Goal: Information Seeking & Learning: Learn about a topic

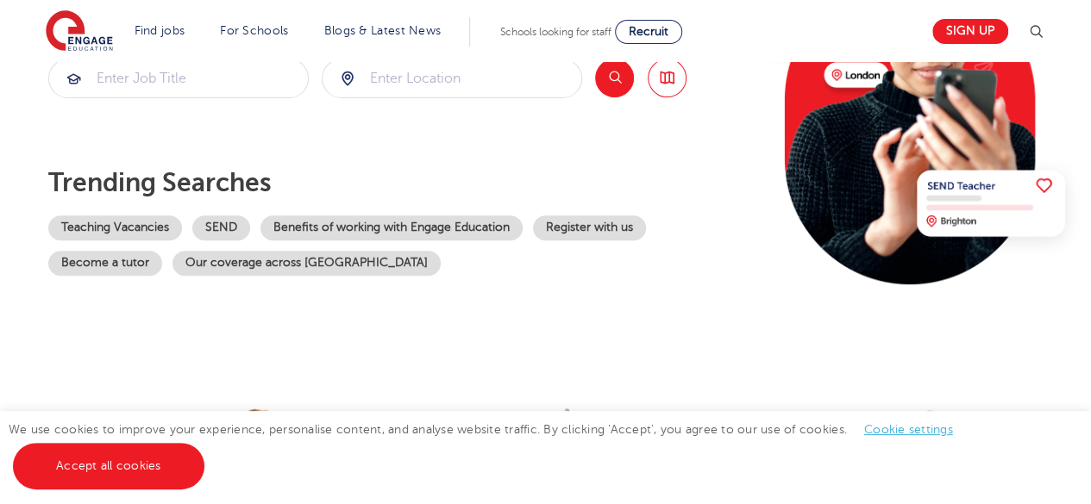
scroll to position [270, 0]
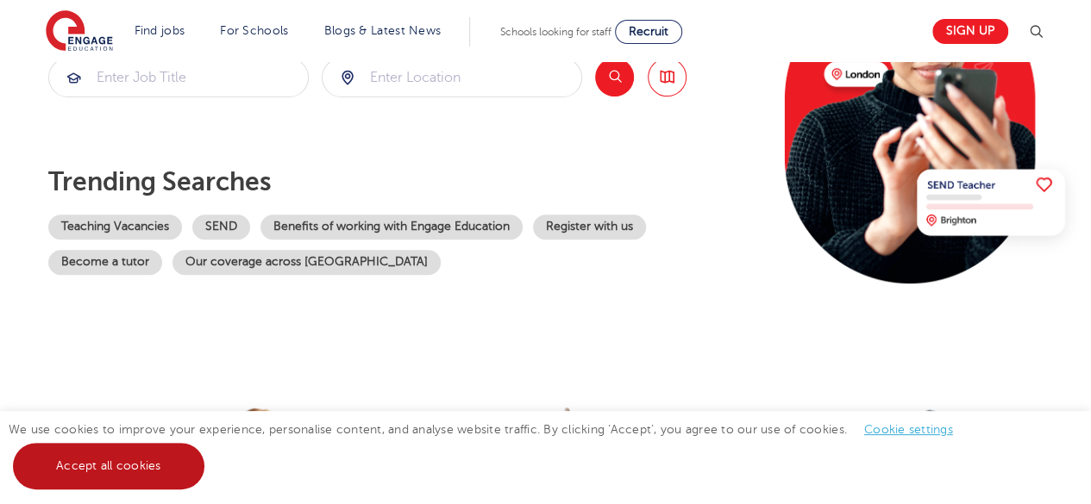
click at [167, 465] on link "Accept all cookies" at bounding box center [108, 466] width 191 height 47
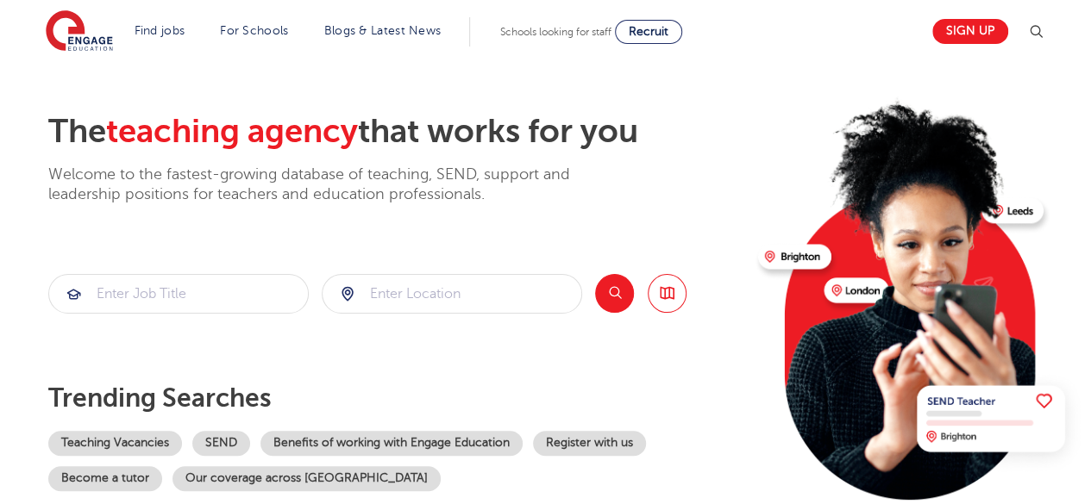
scroll to position [0, 0]
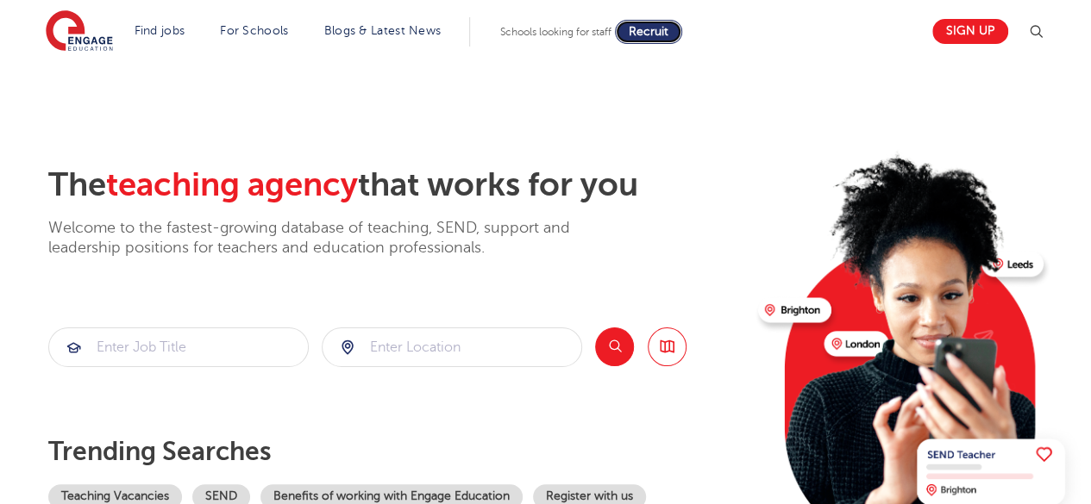
click at [647, 34] on span "Recruit" at bounding box center [649, 31] width 40 height 13
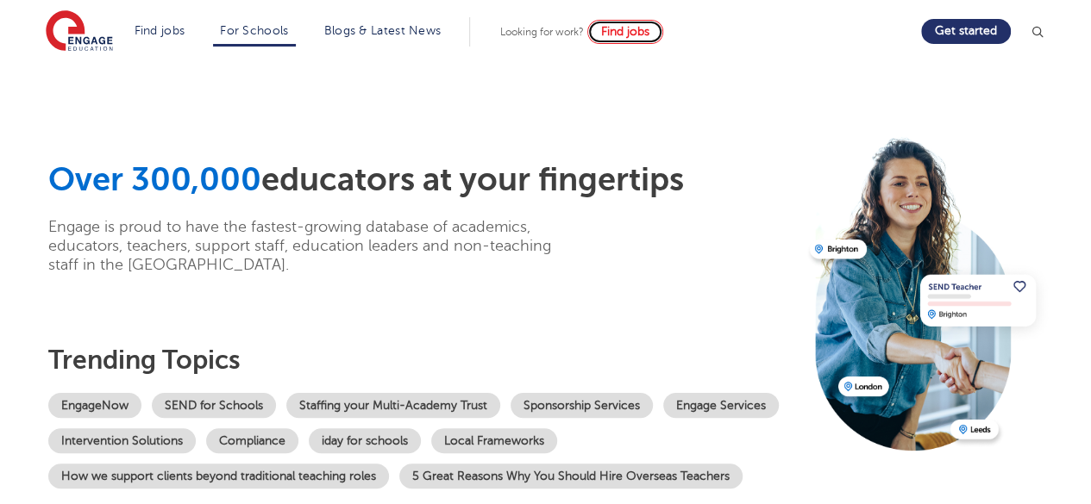
click at [647, 34] on span "Find jobs" at bounding box center [625, 31] width 48 height 13
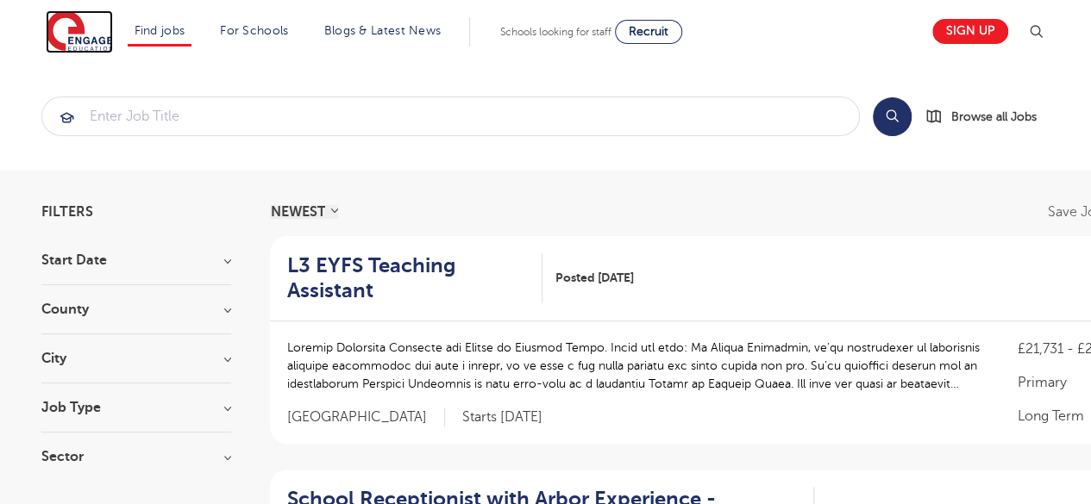
click at [91, 41] on img at bounding box center [79, 31] width 67 height 43
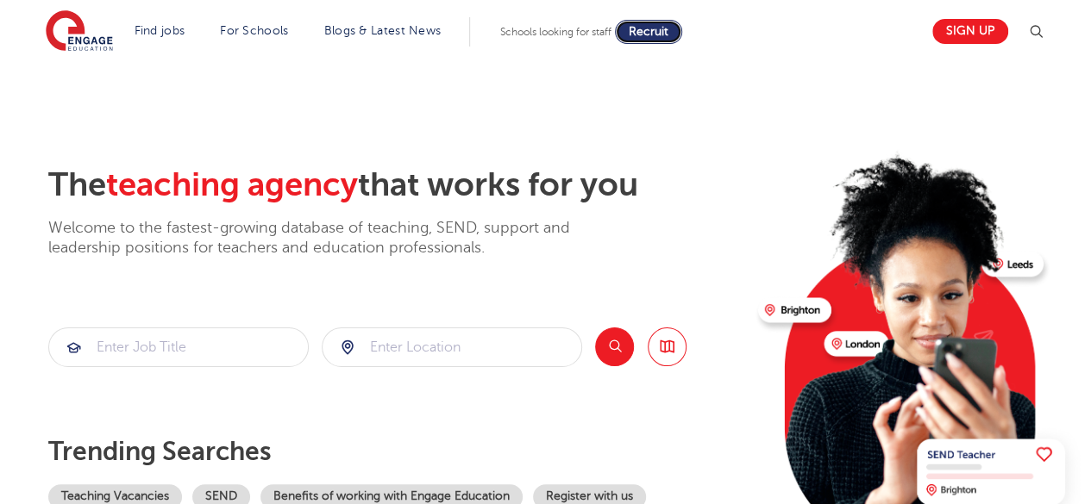
click at [668, 30] on span "Recruit" at bounding box center [649, 31] width 40 height 13
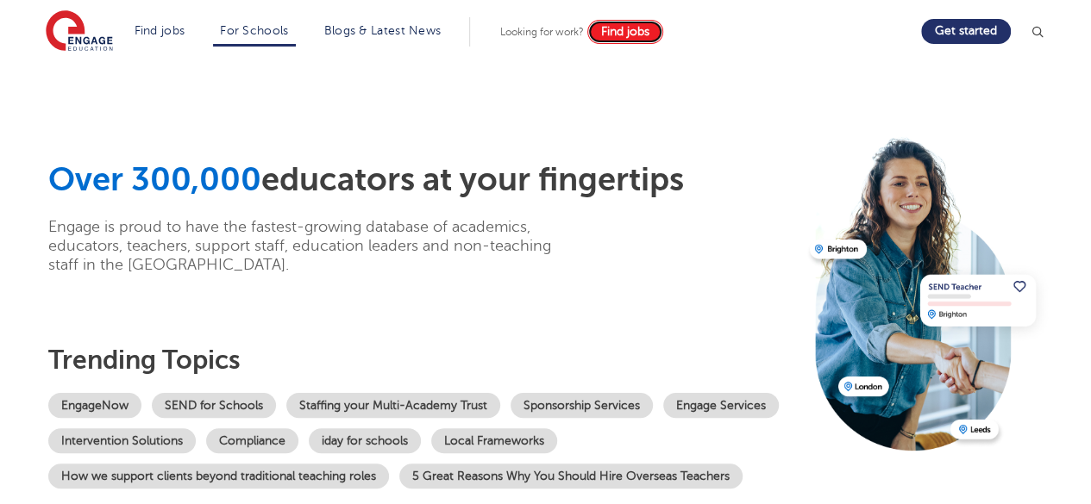
click at [629, 39] on link "Find jobs" at bounding box center [625, 32] width 76 height 24
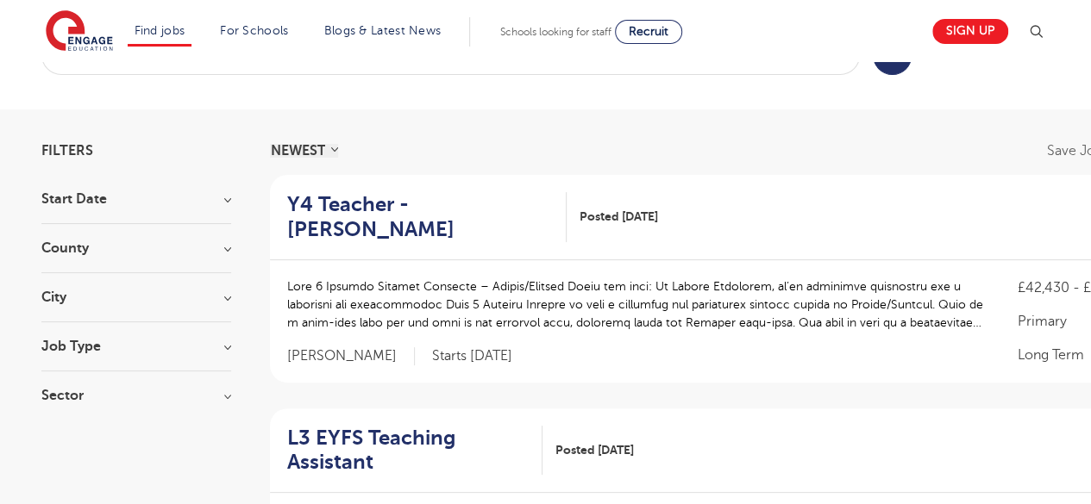
scroll to position [62, 0]
click at [172, 296] on h3 "City" at bounding box center [136, 297] width 190 height 14
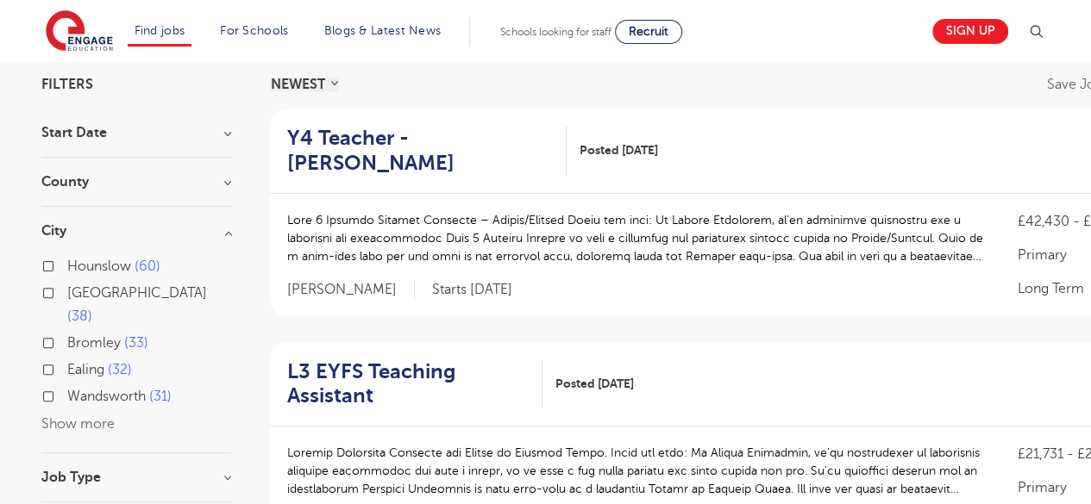
scroll to position [133, 0]
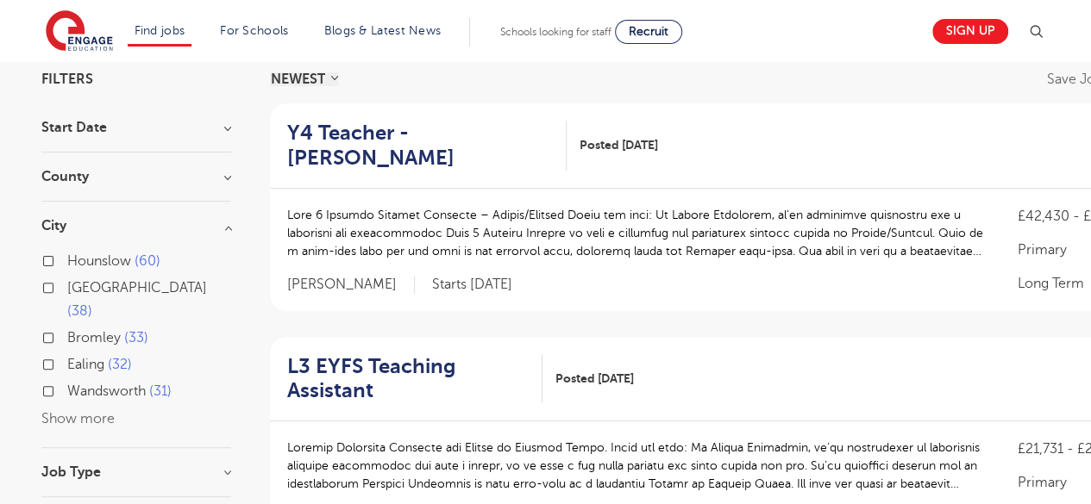
click at [72, 411] on button "Show more" at bounding box center [77, 419] width 73 height 16
click at [108, 266] on span "Hounslow" at bounding box center [99, 261] width 64 height 16
click at [78, 265] on input "Hounslow 60" at bounding box center [72, 258] width 11 height 11
checkbox input "true"
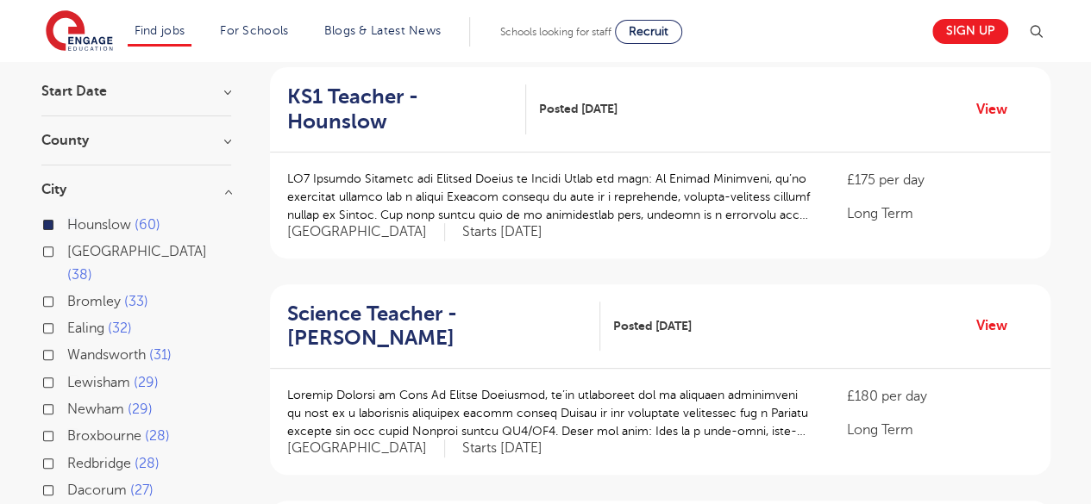
scroll to position [168, 0]
click at [62, 230] on div "Hounslow 60" at bounding box center [136, 228] width 190 height 27
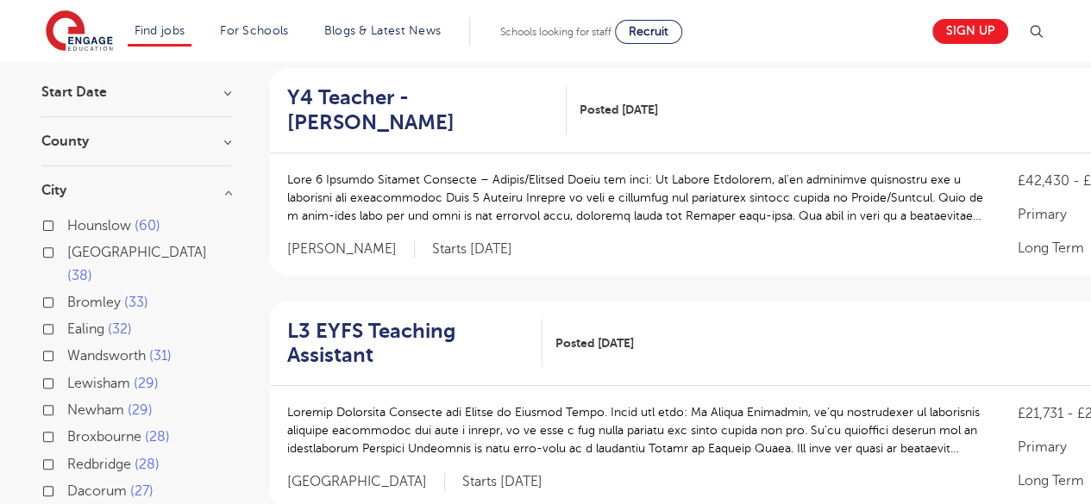
drag, startPoint x: 136, startPoint y: 122, endPoint x: 138, endPoint y: 138, distance: 15.6
click at [138, 138] on section "Start Date September 89 [DATE] October [DATE] 2 Show more County [GEOGRAPHIC_DA…" at bounding box center [136, 511] width 190 height 852
click at [138, 138] on h3 "County" at bounding box center [136, 142] width 190 height 14
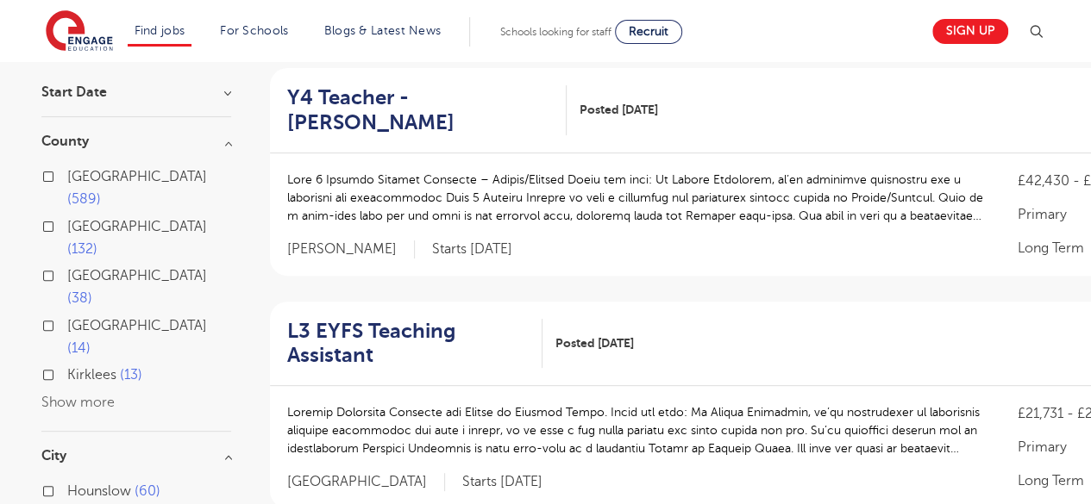
click at [91, 175] on span "[GEOGRAPHIC_DATA]" at bounding box center [137, 177] width 140 height 16
click at [78, 175] on input "[GEOGRAPHIC_DATA] 589" at bounding box center [72, 174] width 11 height 11
checkbox input "true"
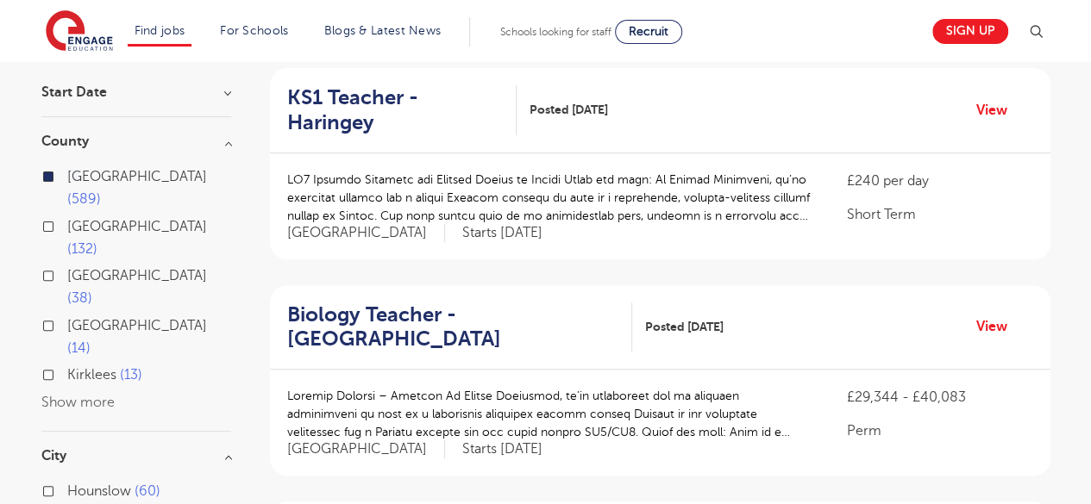
click at [231, 147] on h3 "County" at bounding box center [136, 142] width 190 height 14
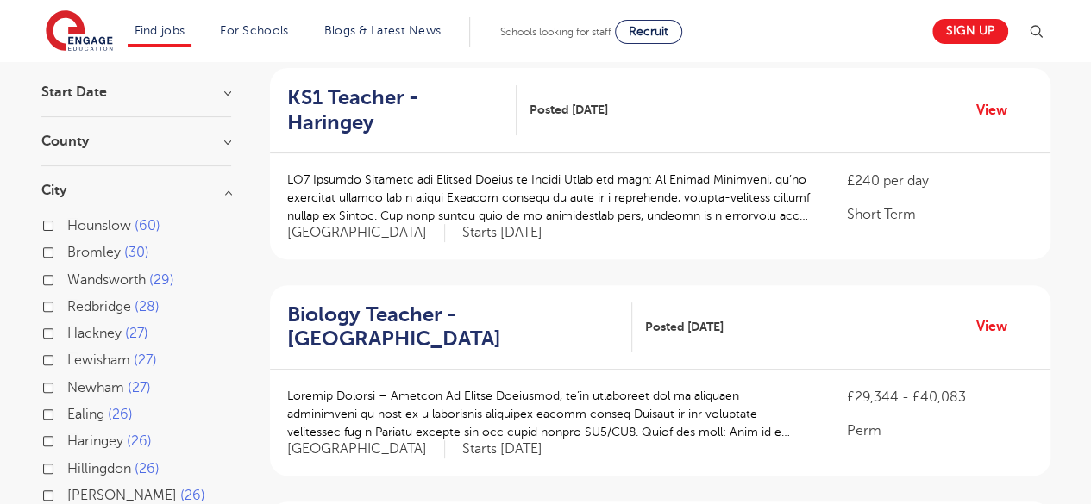
click at [223, 185] on h3 "City" at bounding box center [136, 191] width 190 height 14
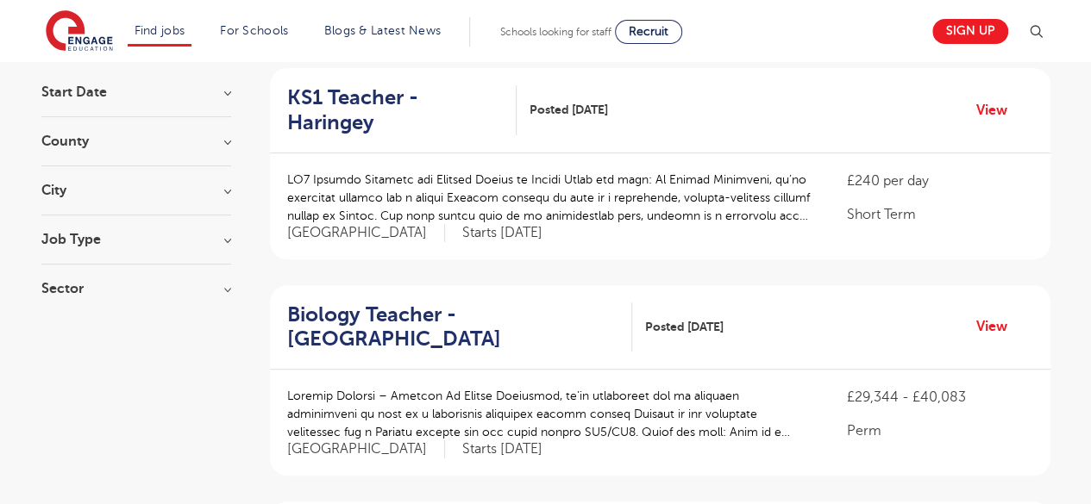
click at [199, 235] on h3 "Job Type" at bounding box center [136, 240] width 190 height 14
click at [227, 233] on h3 "Job Type" at bounding box center [136, 240] width 190 height 14
click at [226, 308] on h3 "Sector" at bounding box center [136, 306] width 190 height 14
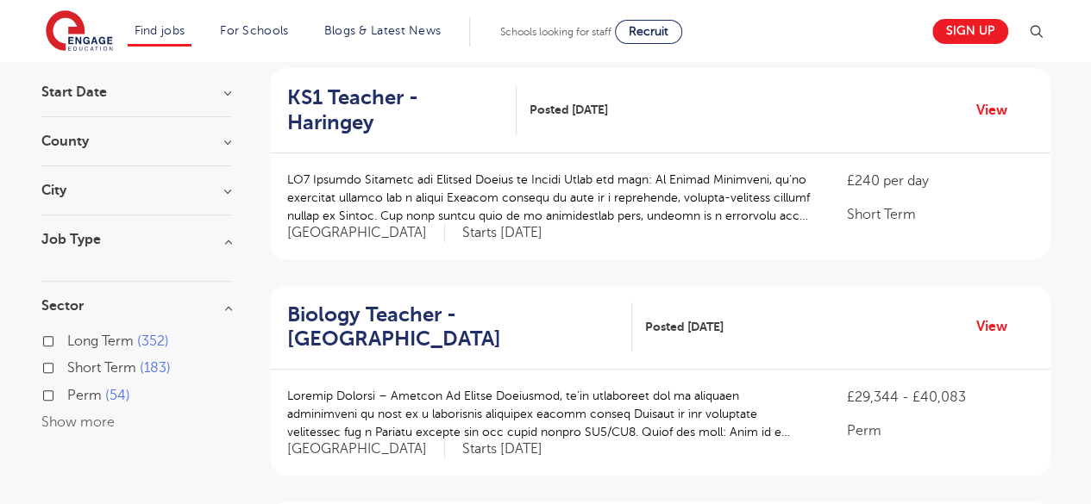
click at [118, 374] on label "Short Term 183" at bounding box center [118, 368] width 103 height 22
click at [78, 372] on input "Short Term 183" at bounding box center [72, 365] width 11 height 11
checkbox input "true"
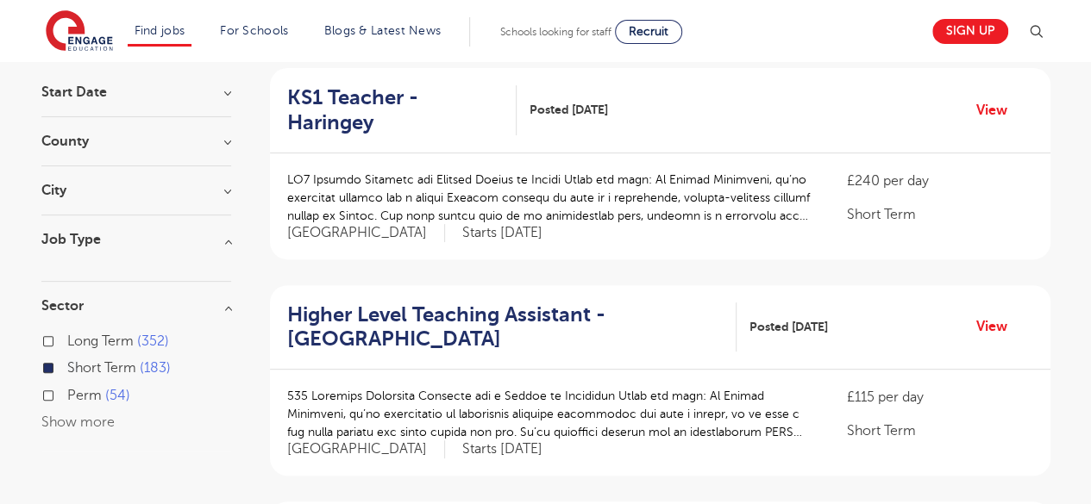
click at [133, 347] on label "Long Term 352" at bounding box center [118, 341] width 102 height 22
click at [78, 345] on input "Long Term 352" at bounding box center [72, 339] width 11 height 11
checkbox input "true"
click at [230, 306] on h3 "Sector" at bounding box center [136, 306] width 190 height 14
click at [205, 91] on h3 "Start Date" at bounding box center [136, 92] width 190 height 14
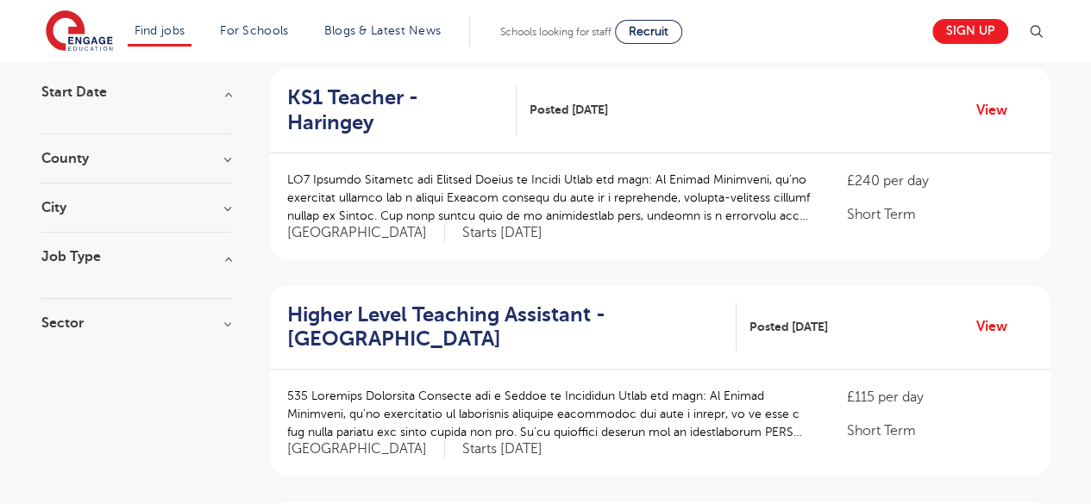
click at [226, 255] on h3 "Job Type" at bounding box center [136, 257] width 190 height 14
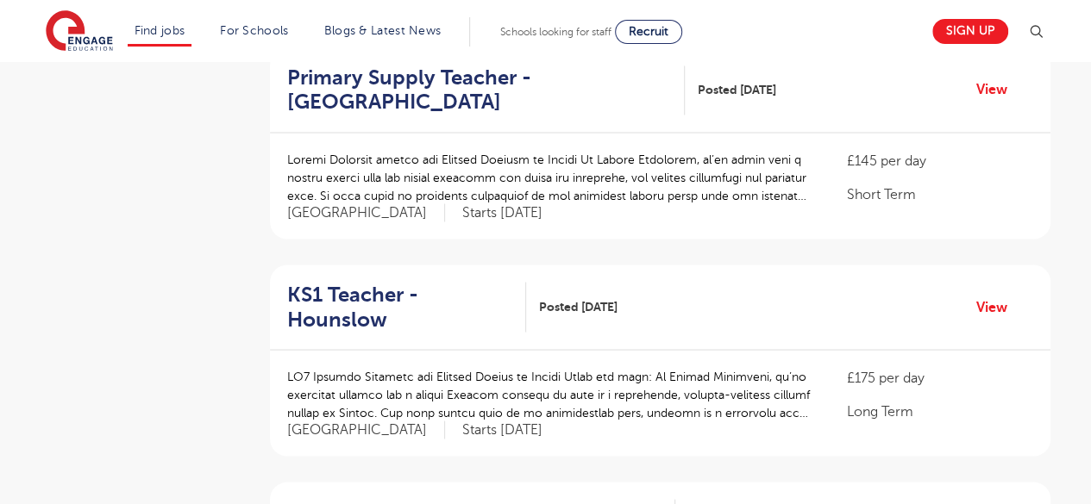
scroll to position [1503, 0]
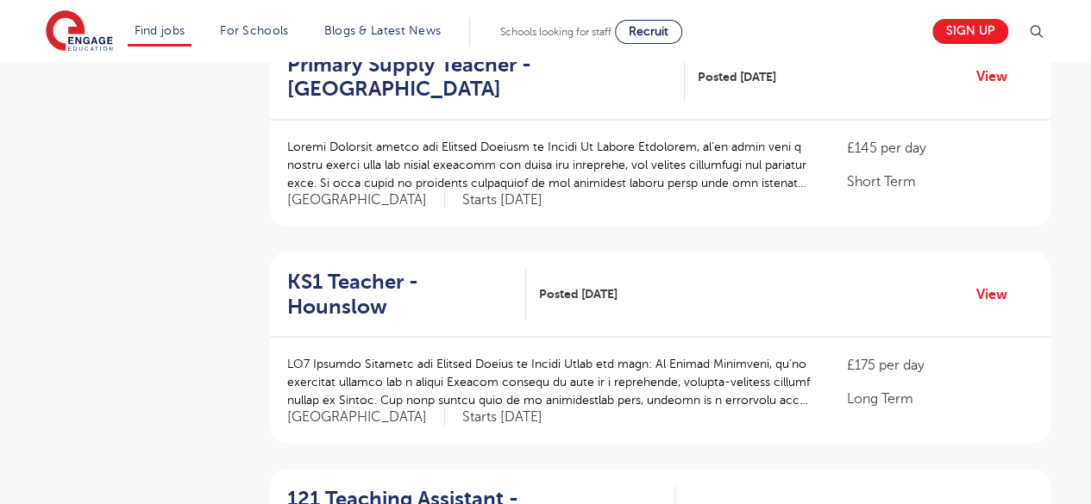
click at [608, 354] on p at bounding box center [549, 381] width 525 height 54
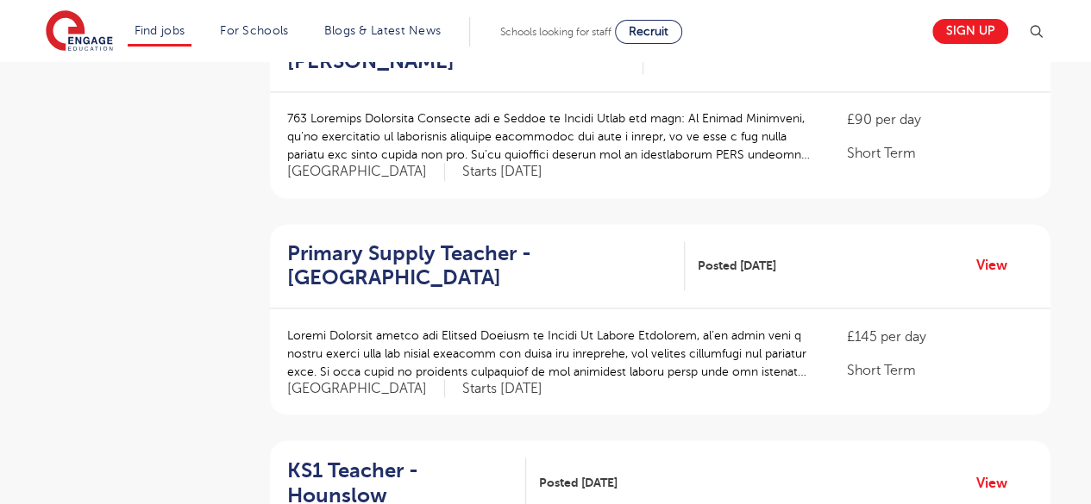
scroll to position [1332, 0]
